Goal: Task Accomplishment & Management: Use online tool/utility

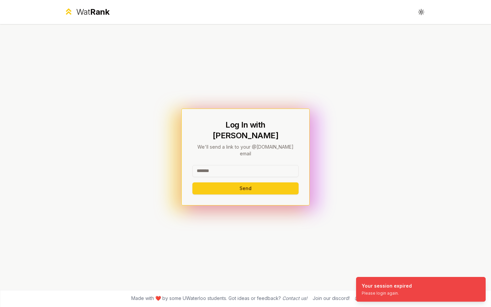
click at [248, 166] on input at bounding box center [245, 171] width 106 height 12
type input "******"
click at [192, 182] on button "Send" at bounding box center [245, 188] width 106 height 12
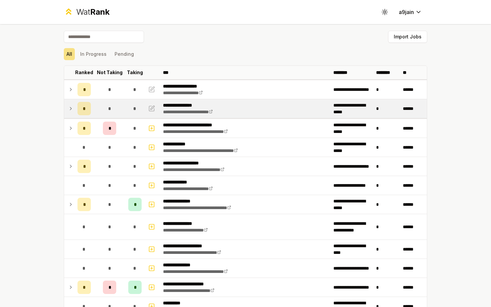
click at [70, 109] on icon at bounding box center [70, 109] width 5 height 8
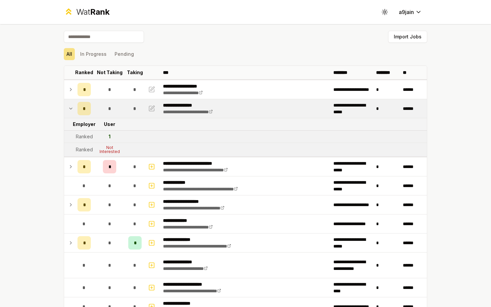
click at [70, 109] on icon at bounding box center [70, 108] width 3 height 1
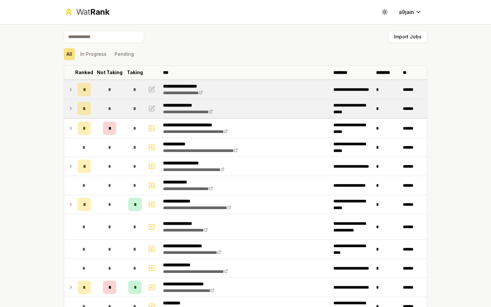
click at [70, 90] on icon at bounding box center [70, 90] width 5 height 8
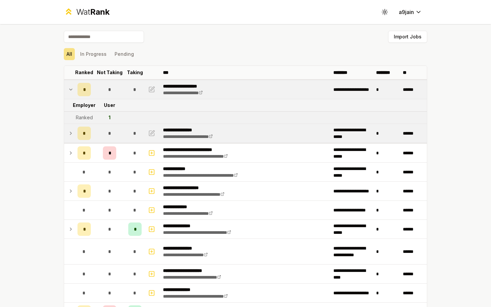
click at [70, 90] on icon at bounding box center [70, 89] width 3 height 1
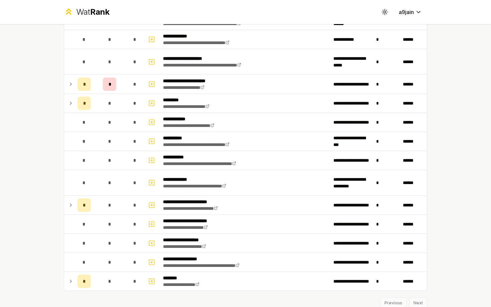
scroll to position [776, 0]
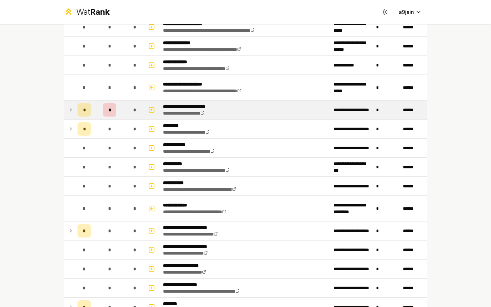
click at [71, 111] on icon at bounding box center [70, 110] width 5 height 8
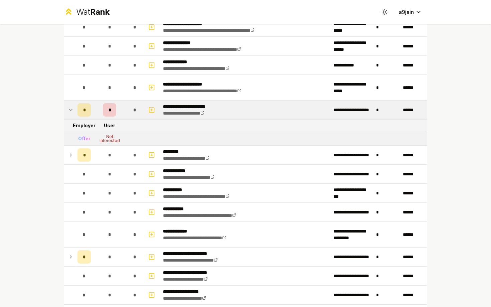
click at [71, 111] on icon at bounding box center [70, 110] width 5 height 8
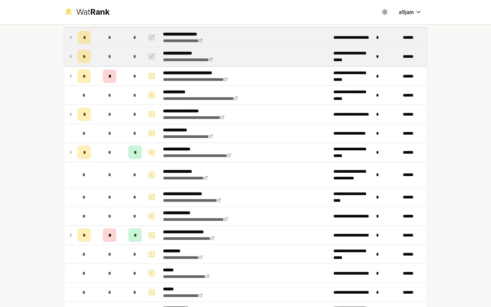
scroll to position [85, 0]
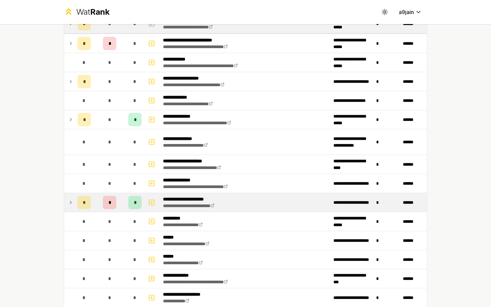
click at [72, 198] on icon at bounding box center [70, 202] width 5 height 8
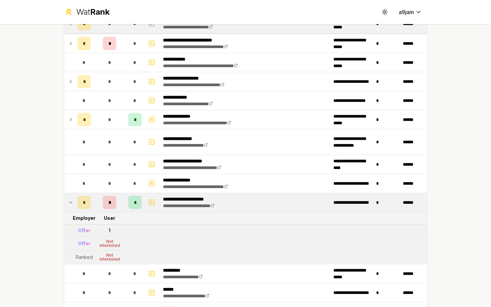
scroll to position [119, 0]
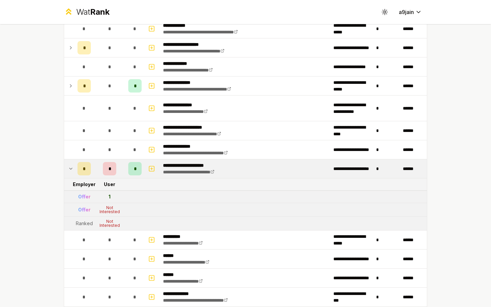
click at [72, 169] on icon at bounding box center [70, 169] width 5 height 8
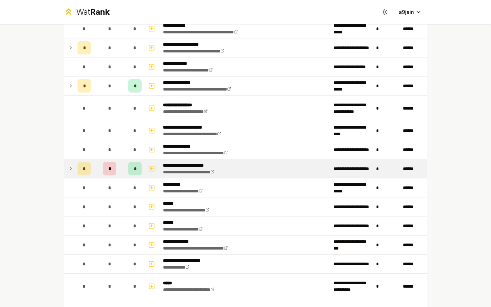
click at [70, 170] on icon at bounding box center [70, 168] width 1 height 3
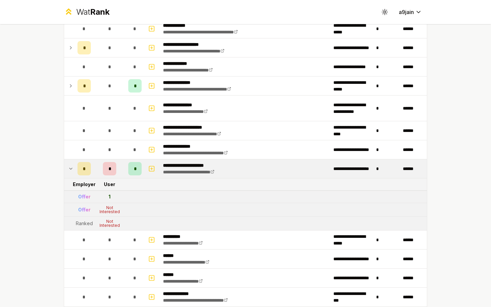
click at [70, 170] on icon at bounding box center [70, 169] width 5 height 8
